Goal: Task Accomplishment & Management: Use online tool/utility

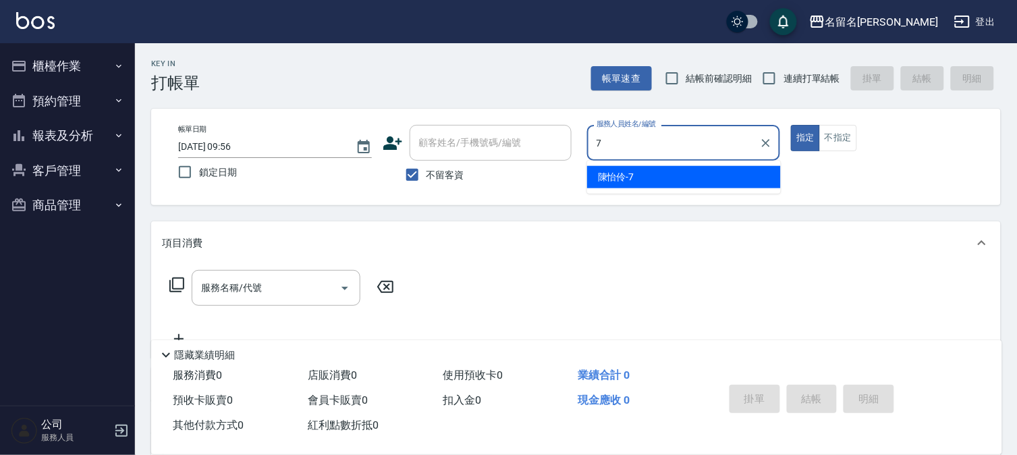
type input "7"
type button "true"
type input "."
type input "陳怡伶-7"
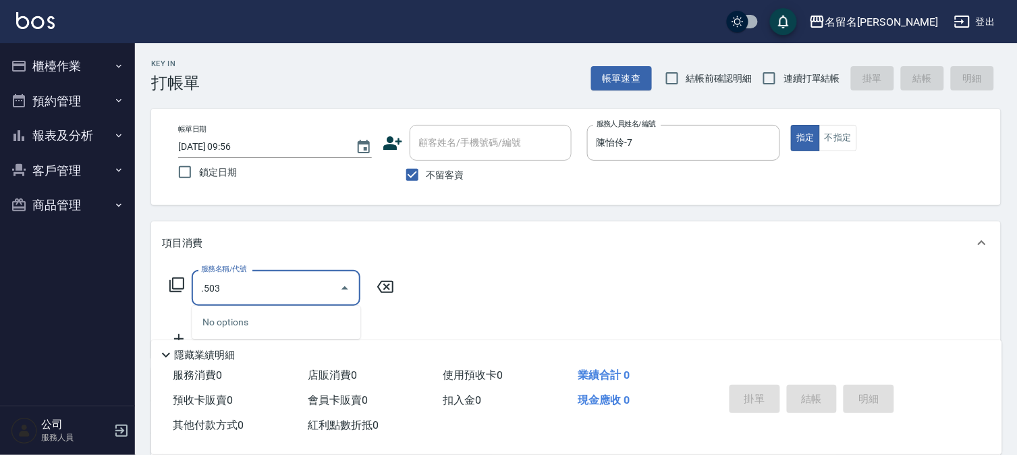
type input ".503"
click at [275, 288] on input ".503" at bounding box center [266, 288] width 136 height 24
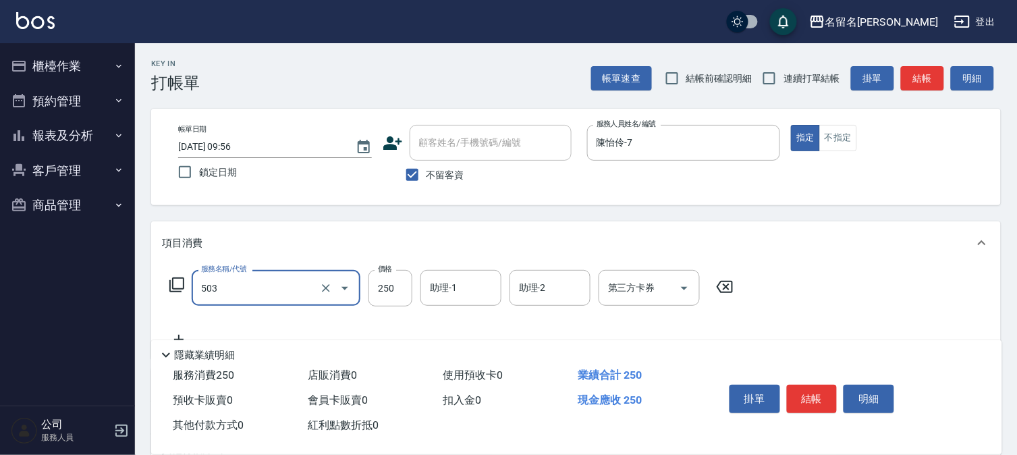
type input "指定洗髮(503)"
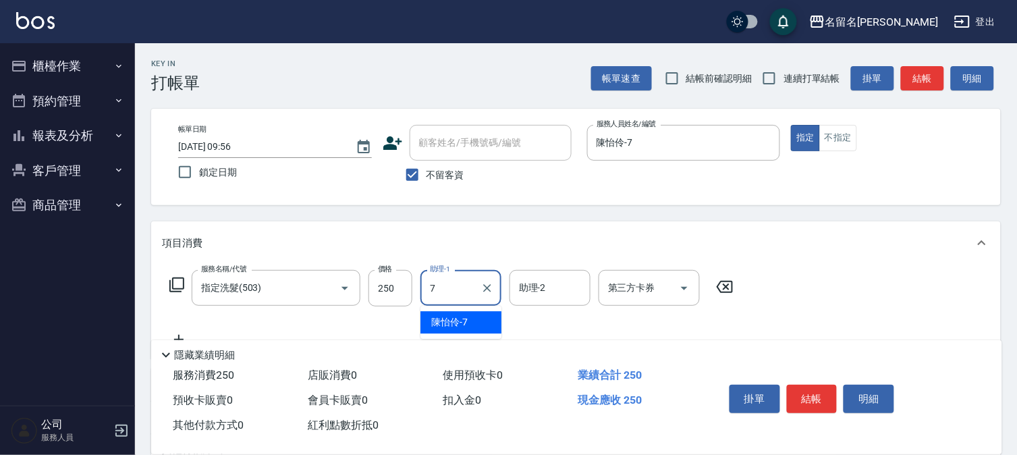
type input "陳怡伶-7"
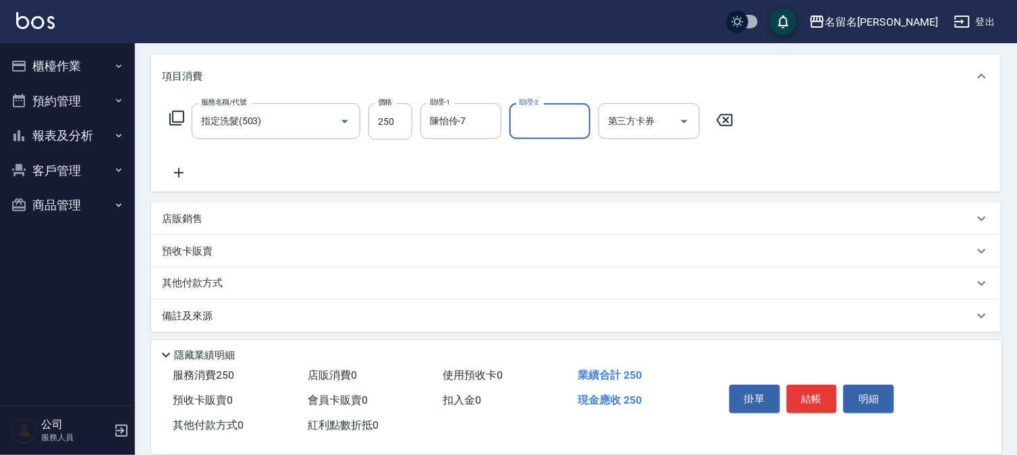
scroll to position [171, 0]
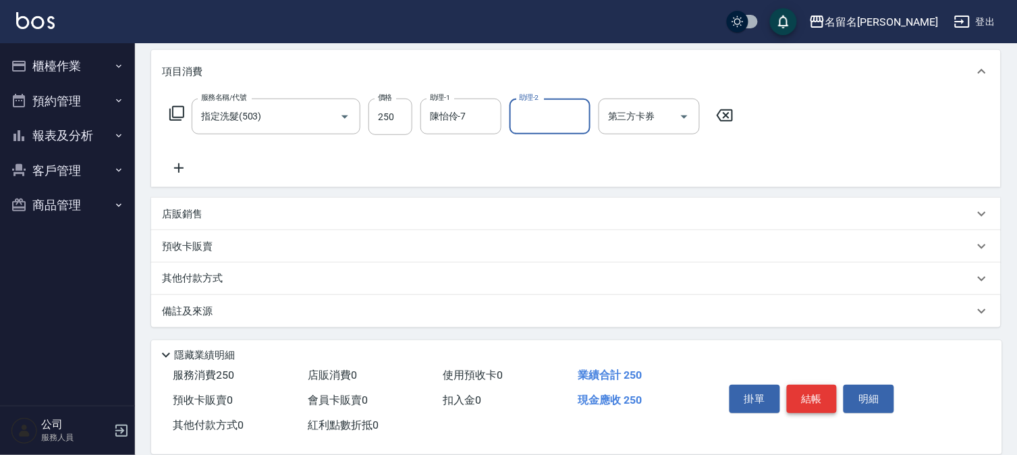
click at [810, 403] on button "結帳" at bounding box center [812, 399] width 51 height 28
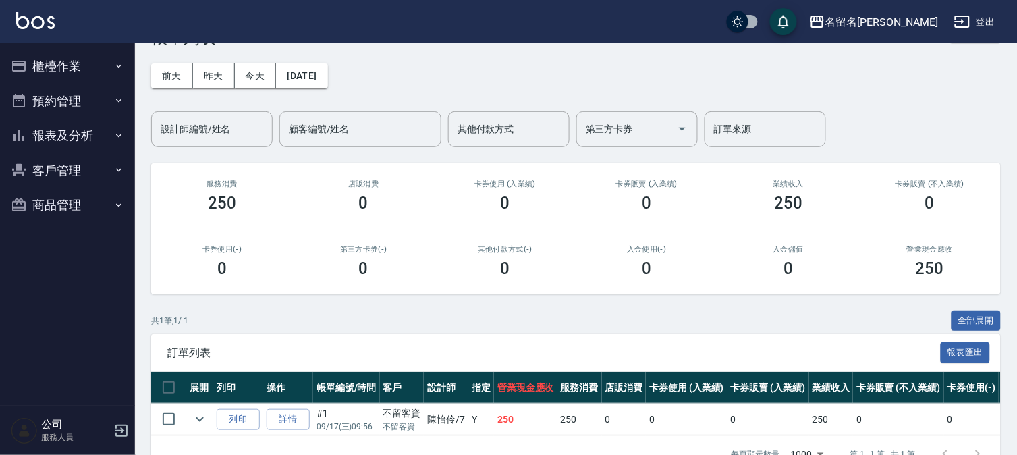
scroll to position [90, 0]
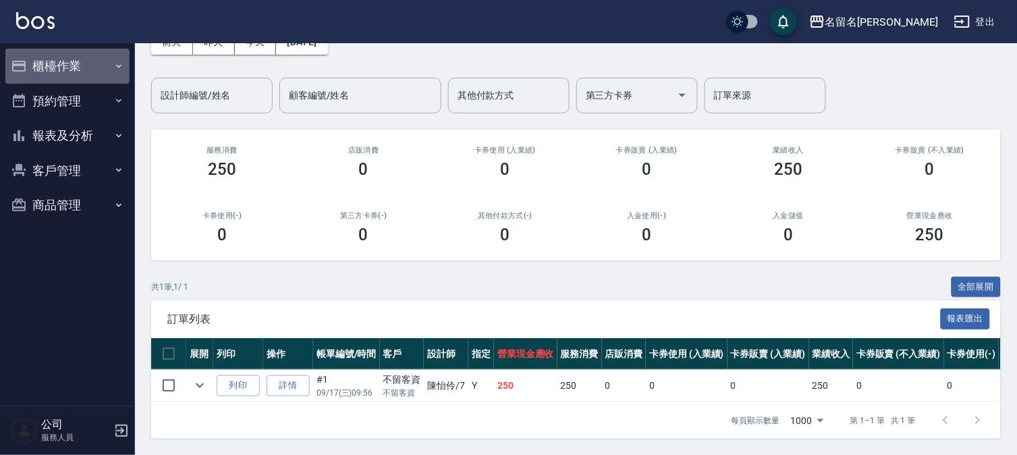
click at [50, 63] on button "櫃檯作業" at bounding box center [67, 66] width 124 height 35
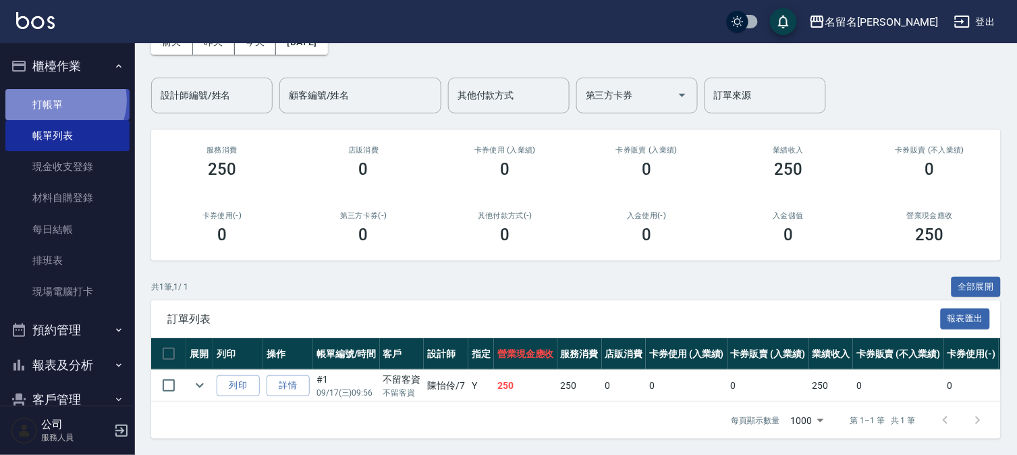
click at [64, 100] on link "打帳單" at bounding box center [67, 104] width 124 height 31
